Goal: Check status

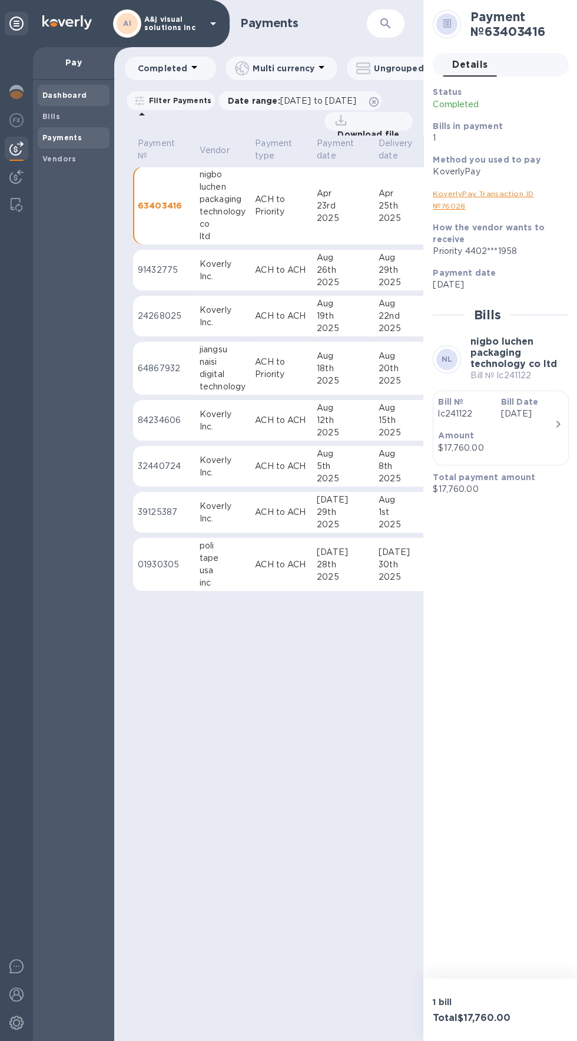
click at [49, 90] on span "Dashboard" at bounding box center [64, 96] width 45 height 12
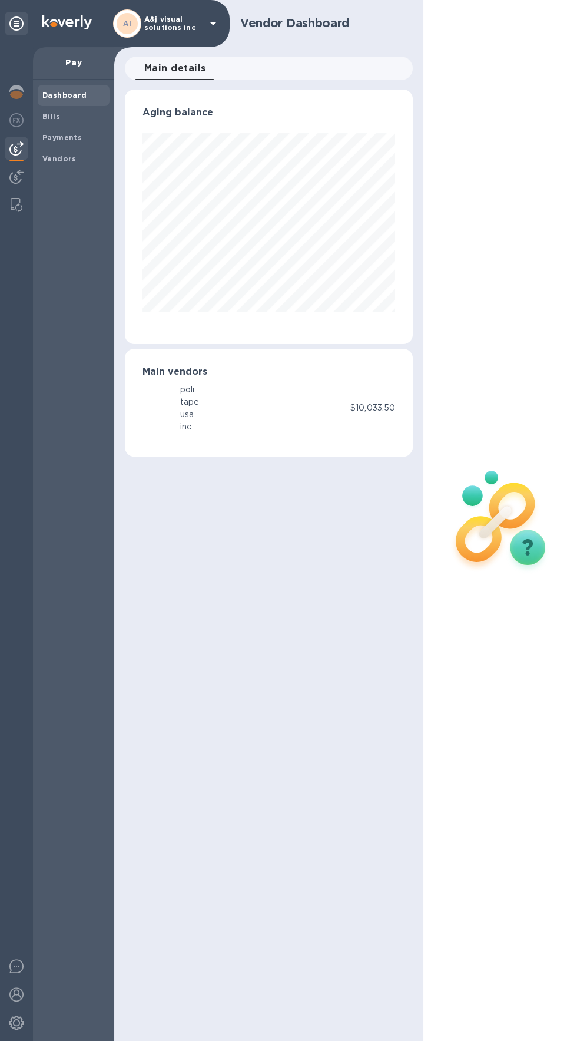
scroll to position [255, 288]
click at [44, 116] on b "Bills" at bounding box center [51, 116] width 18 height 9
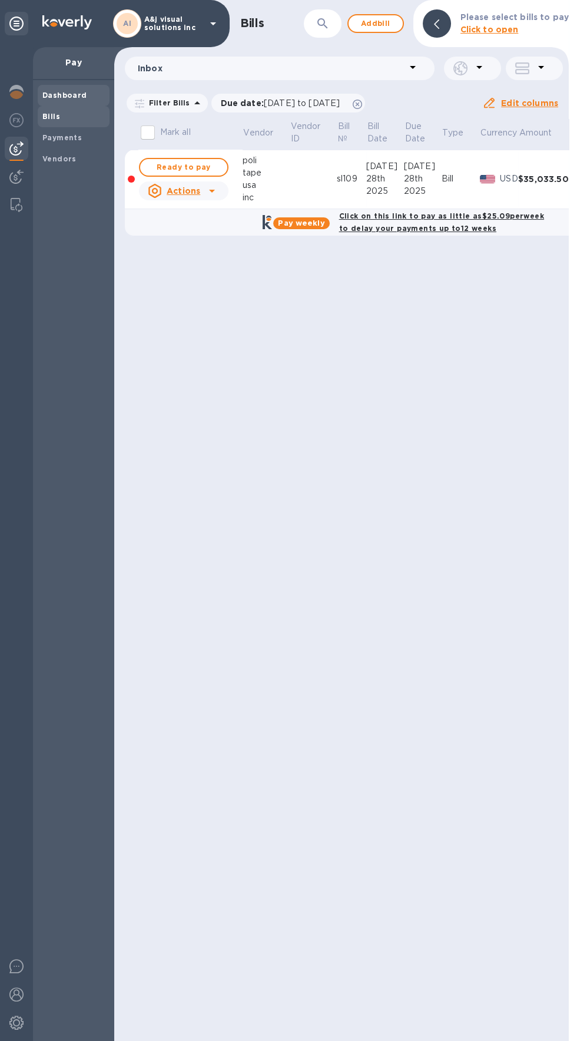
click at [39, 87] on div "Dashboard" at bounding box center [74, 95] width 72 height 21
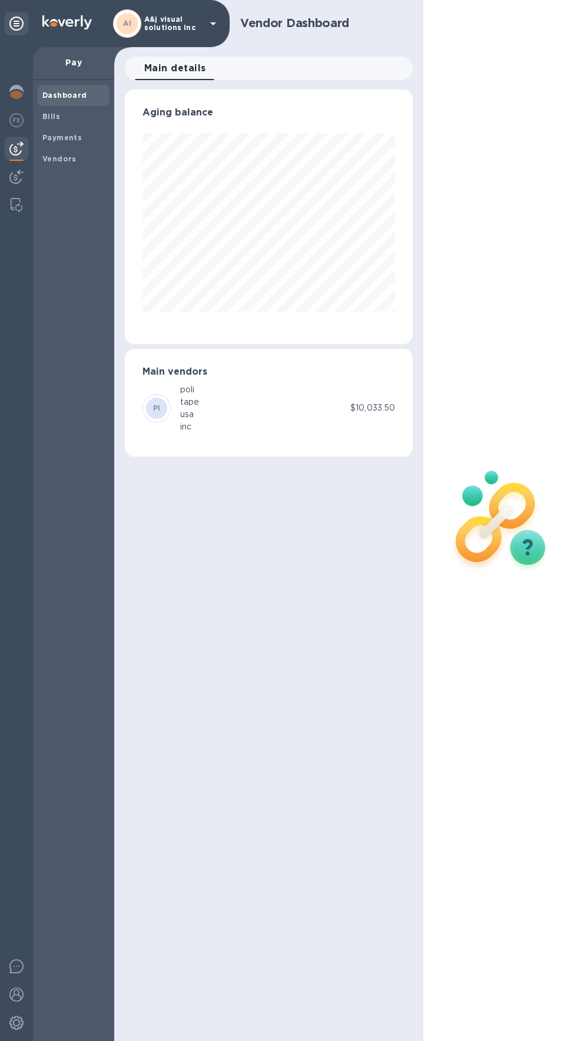
scroll to position [255, 288]
click at [47, 141] on b "Payments" at bounding box center [61, 137] width 39 height 9
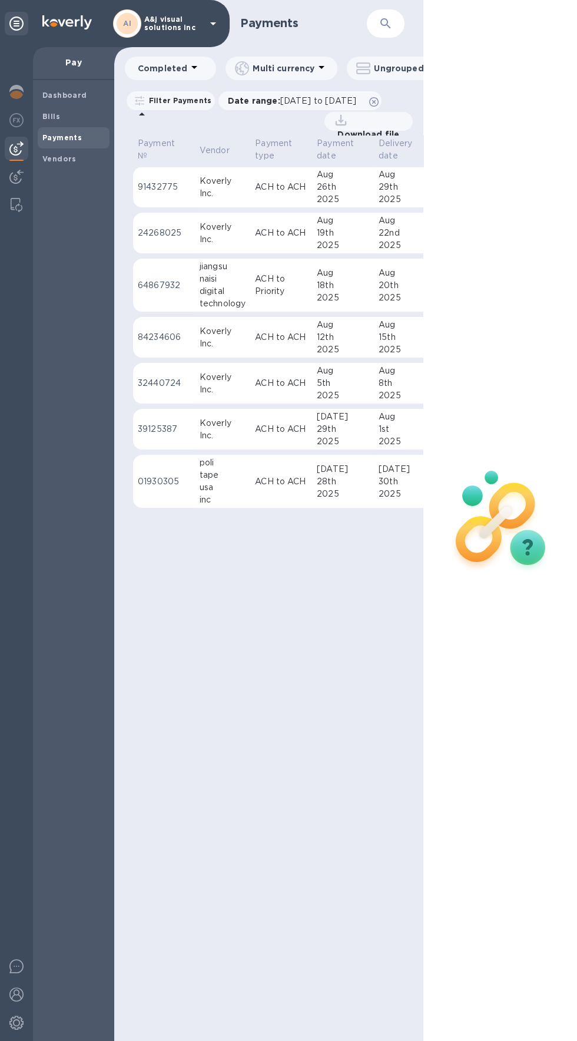
click at [181, 208] on td "91432775" at bounding box center [164, 187] width 62 height 41
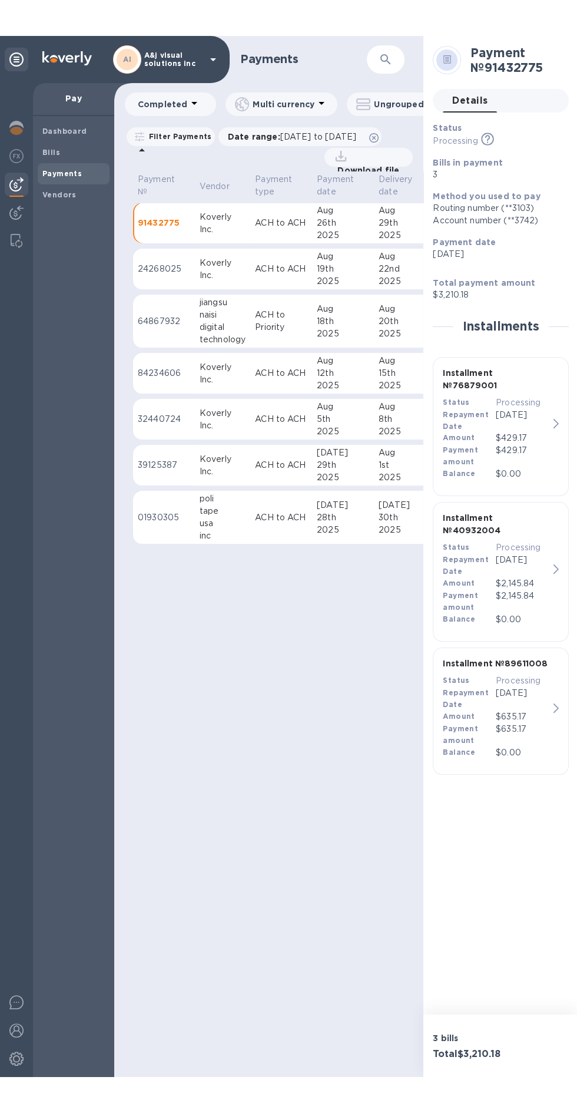
scroll to position [0, 1]
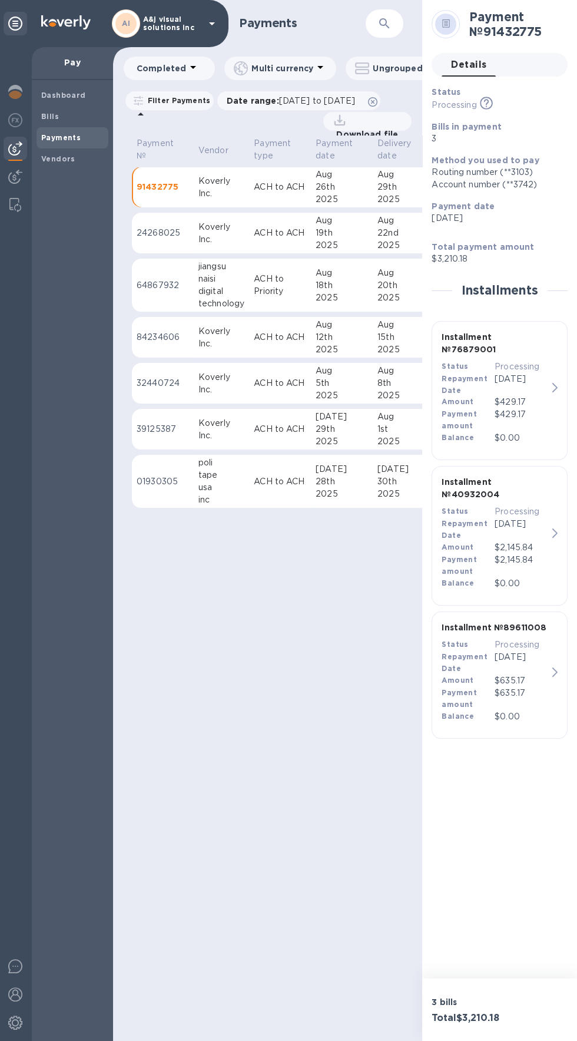
click at [349, 279] on div "Aug" at bounding box center [342, 273] width 52 height 12
